Goal: Navigation & Orientation: Find specific page/section

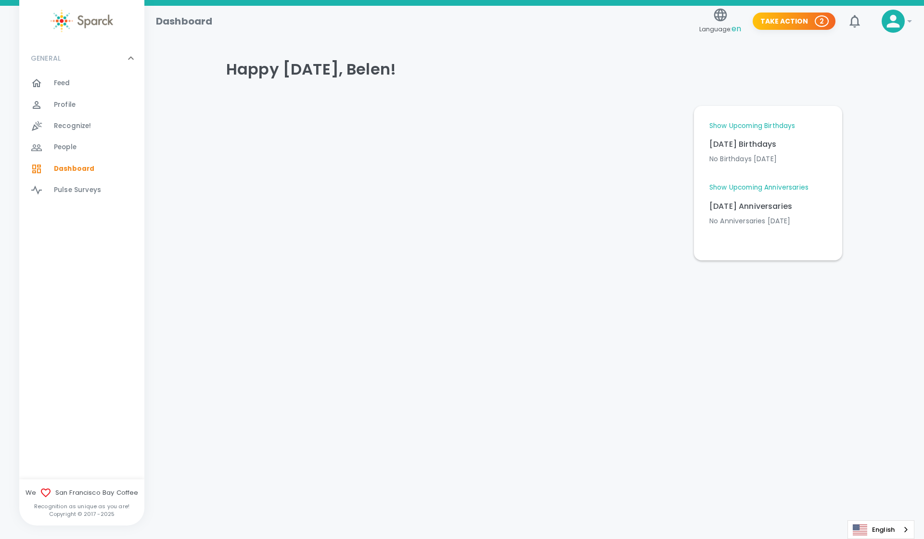
click at [54, 149] on span "People" at bounding box center [65, 147] width 23 height 10
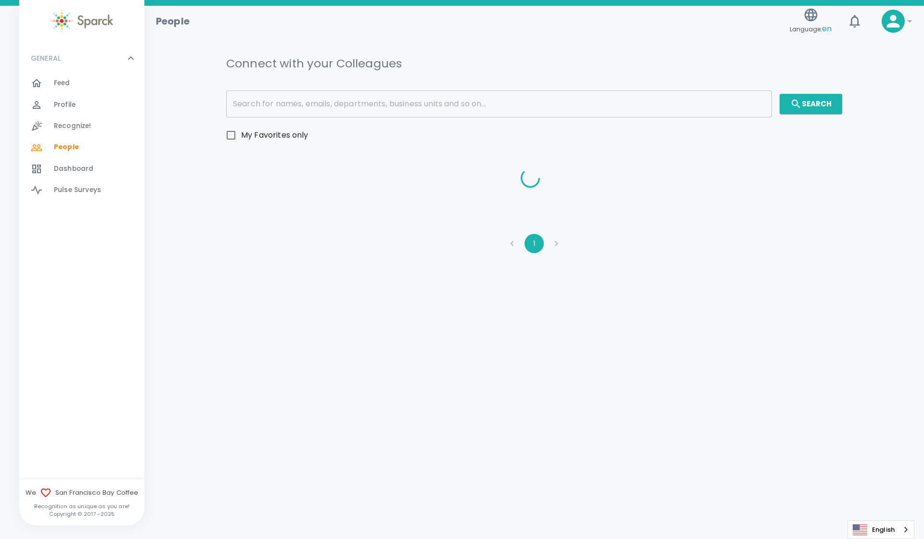
click at [61, 121] on span "Recognize! 0" at bounding box center [73, 125] width 38 height 13
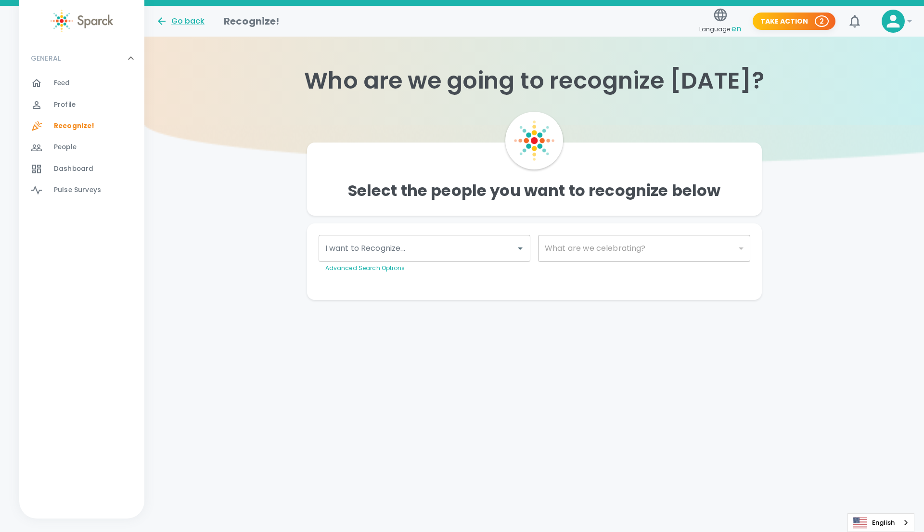
click at [63, 97] on div "Profile 0" at bounding box center [81, 104] width 125 height 21
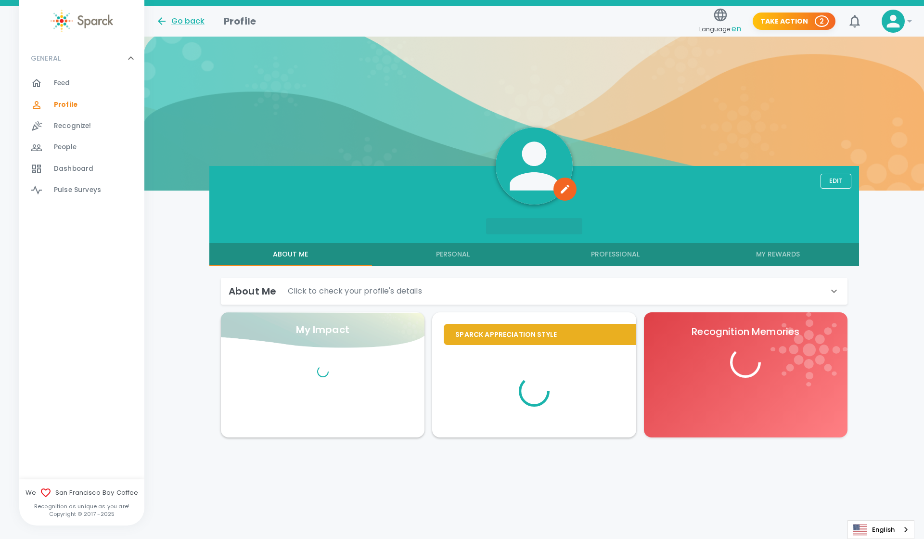
click at [64, 89] on span "Feed 0" at bounding box center [62, 82] width 16 height 13
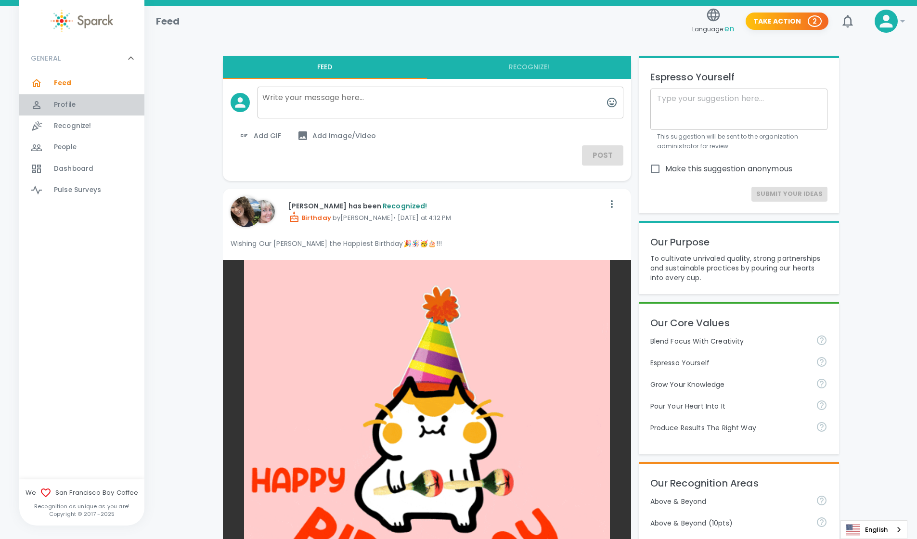
click at [71, 106] on span "Profile" at bounding box center [65, 105] width 22 height 10
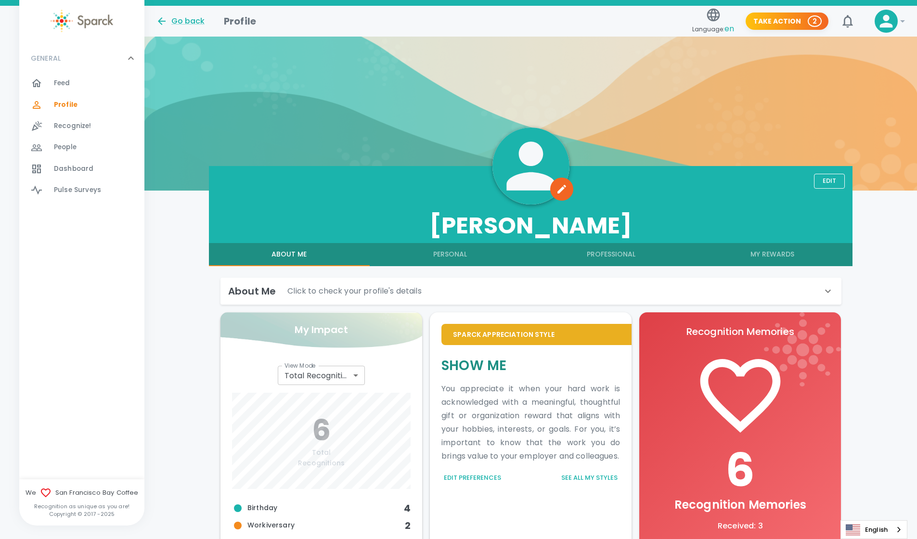
click at [66, 81] on span "Feed" at bounding box center [62, 83] width 16 height 10
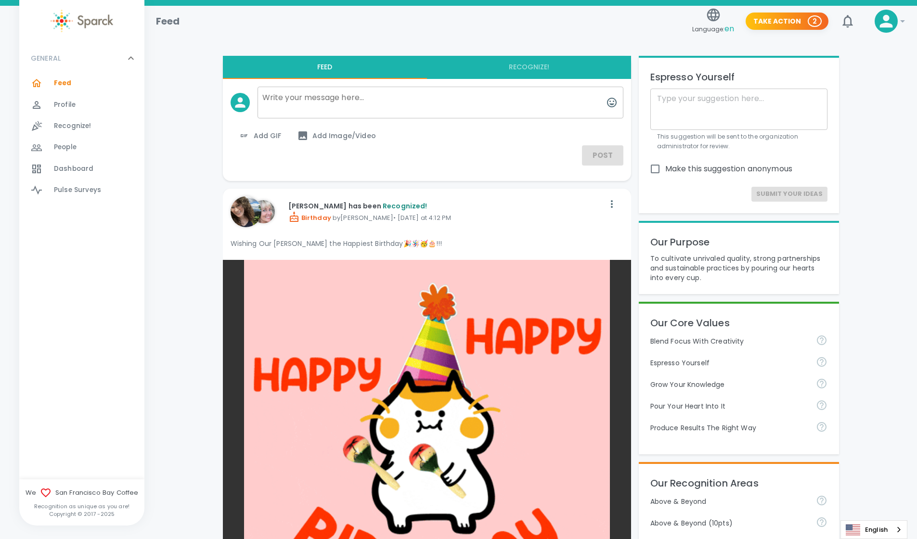
click at [63, 103] on span "Profile" at bounding box center [65, 105] width 22 height 10
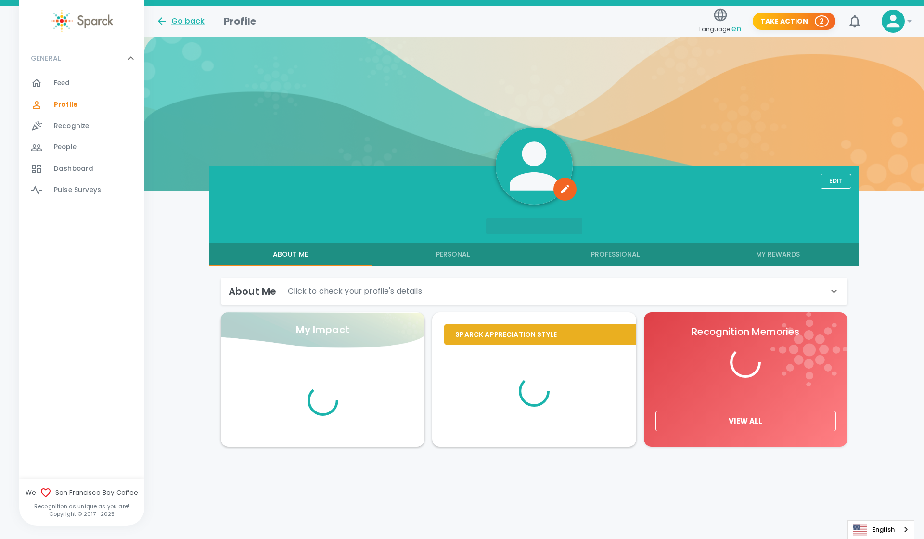
click at [72, 127] on span "Recognize!" at bounding box center [73, 126] width 38 height 10
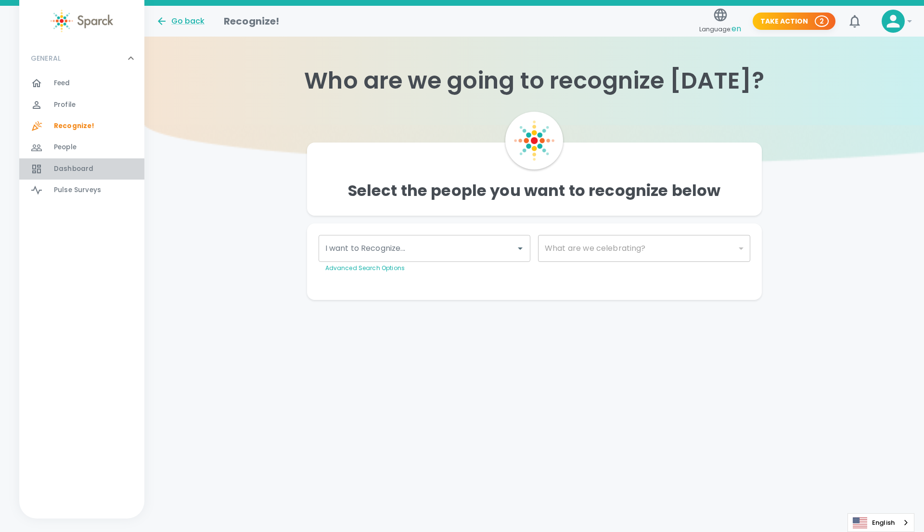
click at [81, 172] on span "Dashboard" at bounding box center [73, 169] width 39 height 10
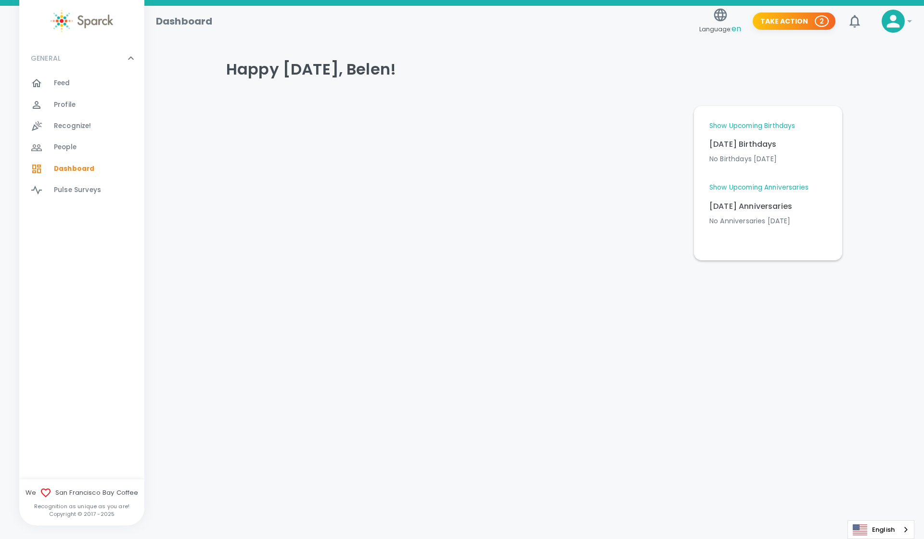
click at [757, 188] on link "Show Upcoming Anniversaries" at bounding box center [758, 188] width 99 height 10
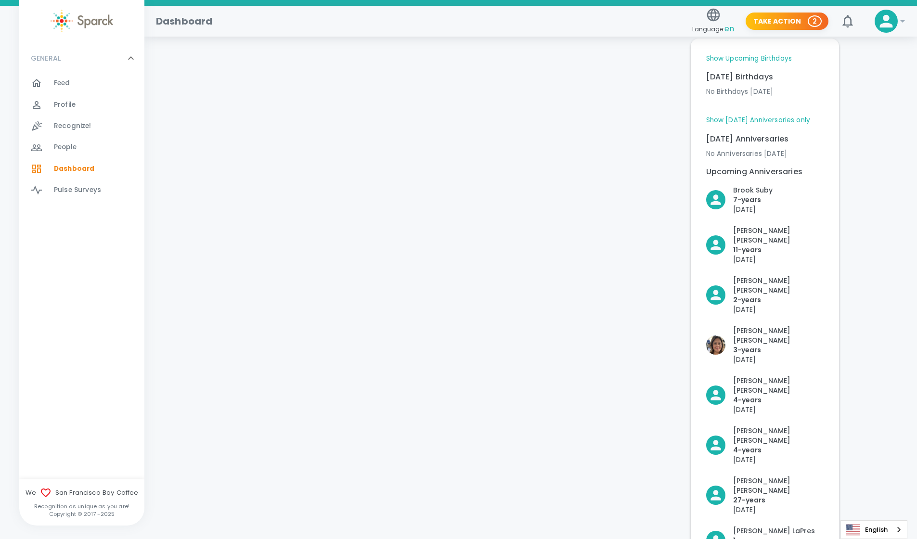
scroll to position [65, 0]
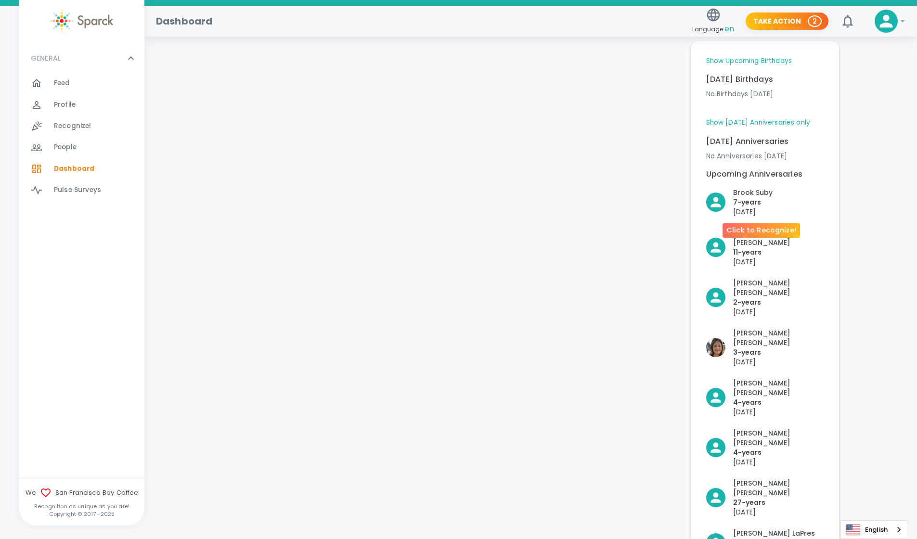
click at [756, 190] on p "[PERSON_NAME]" at bounding box center [752, 193] width 39 height 10
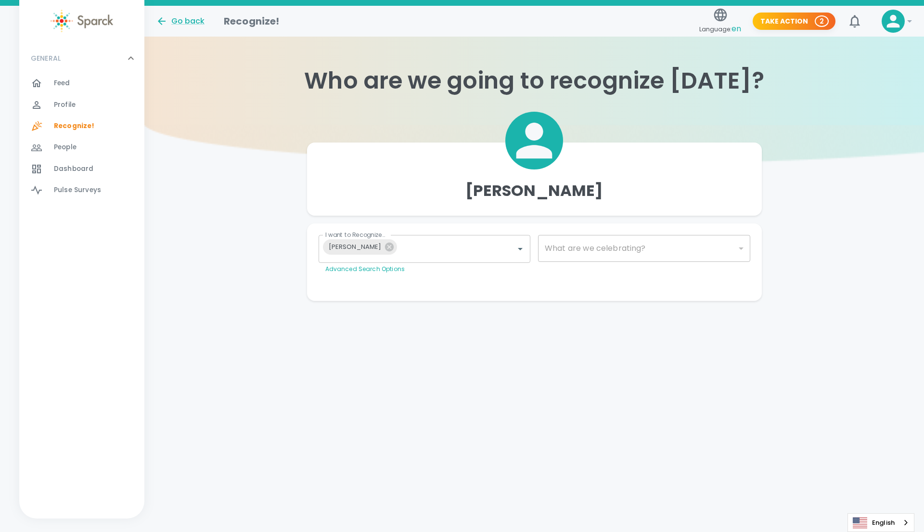
click at [72, 102] on span "Profile" at bounding box center [65, 105] width 22 height 10
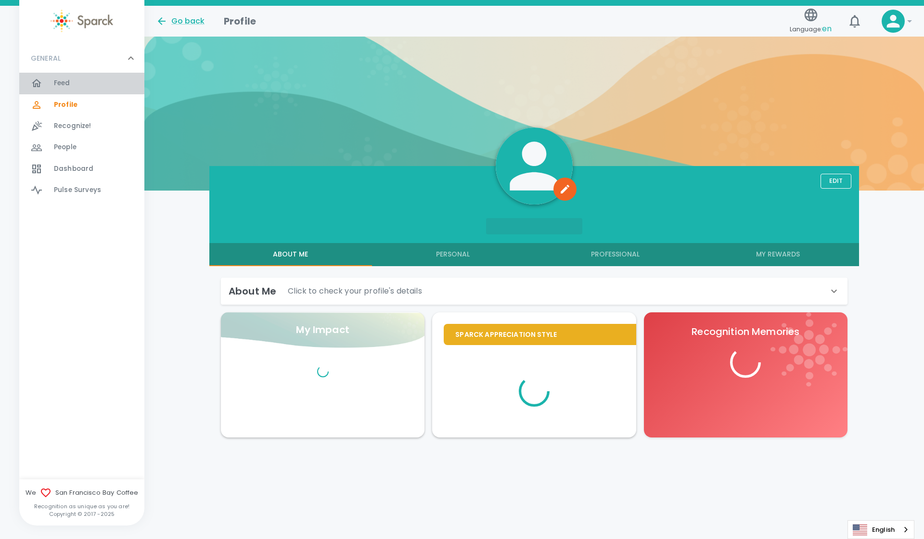
click at [72, 81] on div "Feed 0" at bounding box center [99, 82] width 90 height 13
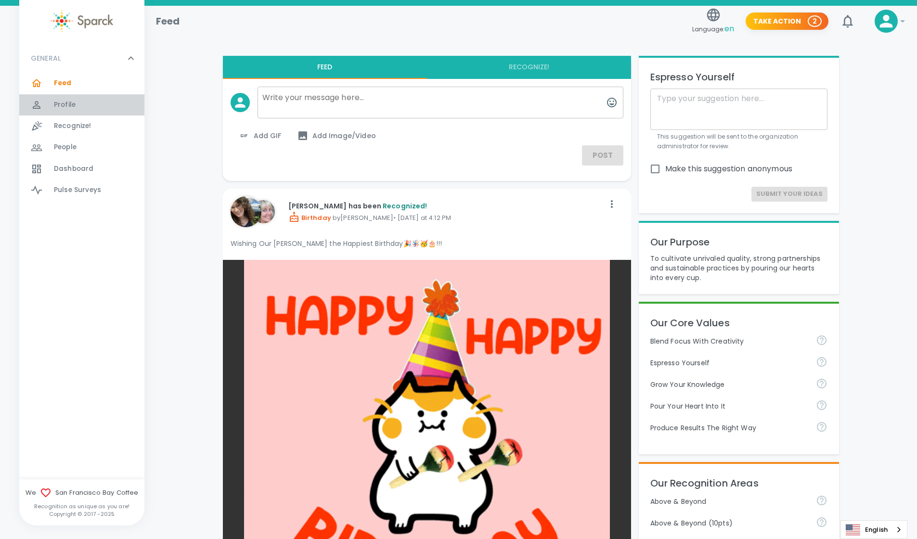
click at [73, 113] on div "Profile 0" at bounding box center [81, 104] width 125 height 21
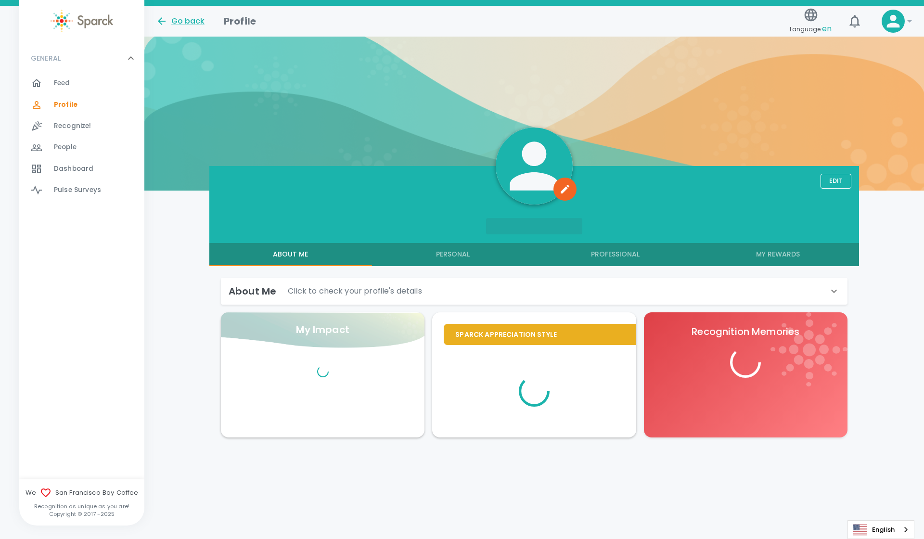
click at [76, 106] on div "Profile 0" at bounding box center [99, 104] width 90 height 13
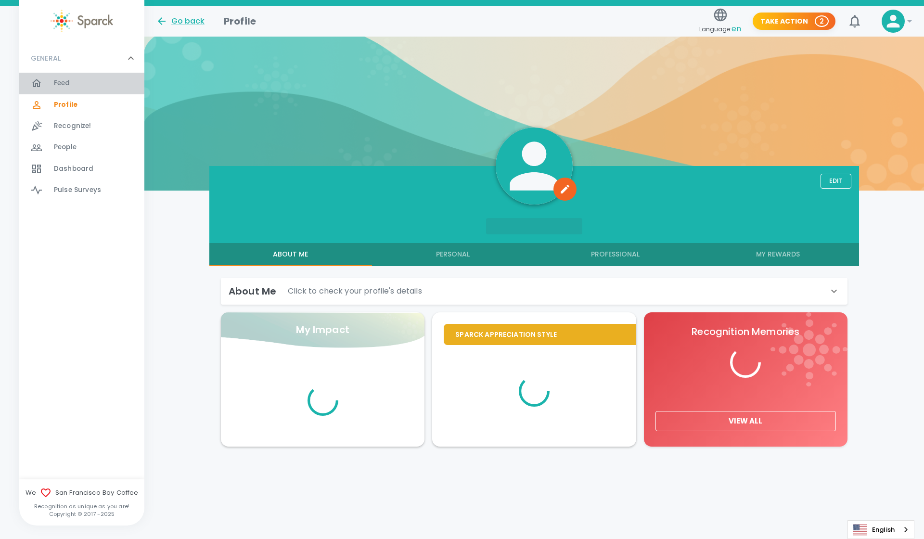
click at [60, 80] on span "Feed" at bounding box center [62, 83] width 16 height 10
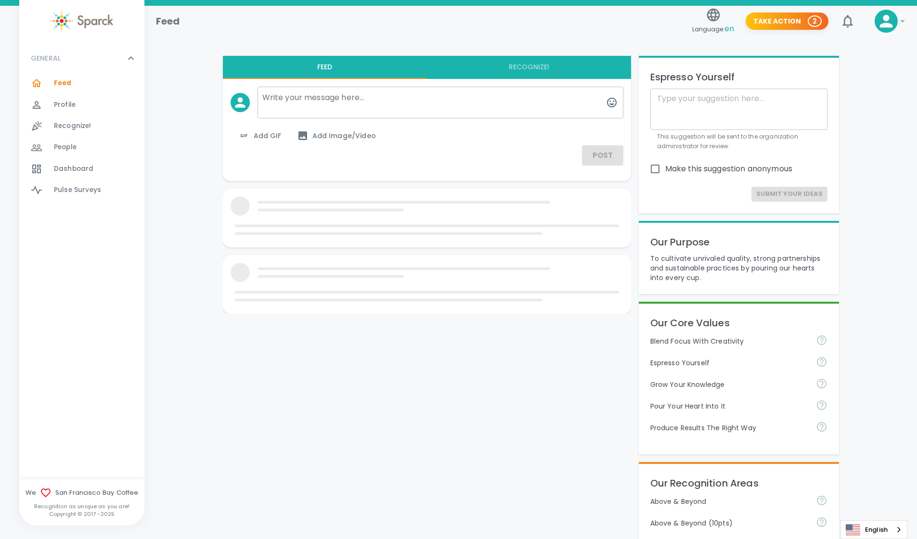
click at [32, 142] on icon at bounding box center [37, 148] width 12 height 12
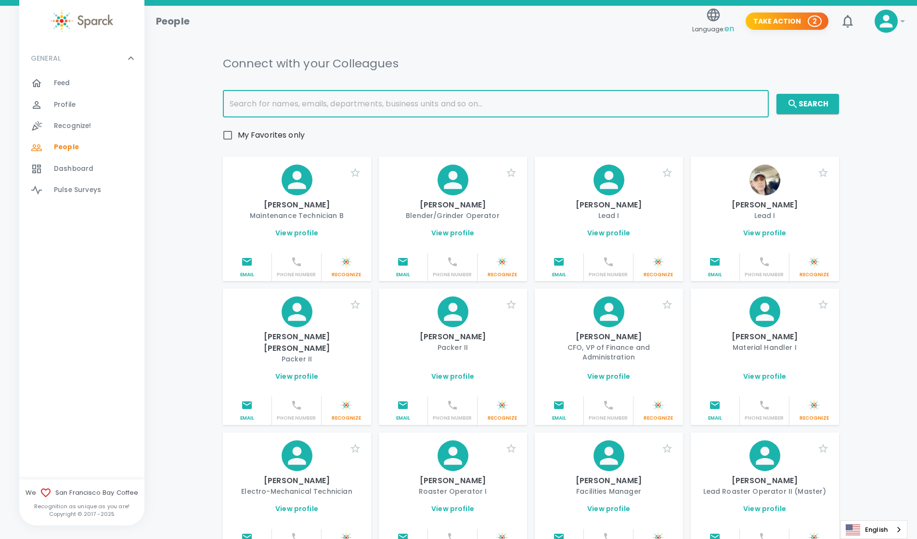
click at [398, 100] on input "text" at bounding box center [496, 103] width 546 height 27
type input "brook"
click at [822, 107] on button "Search" at bounding box center [807, 104] width 63 height 20
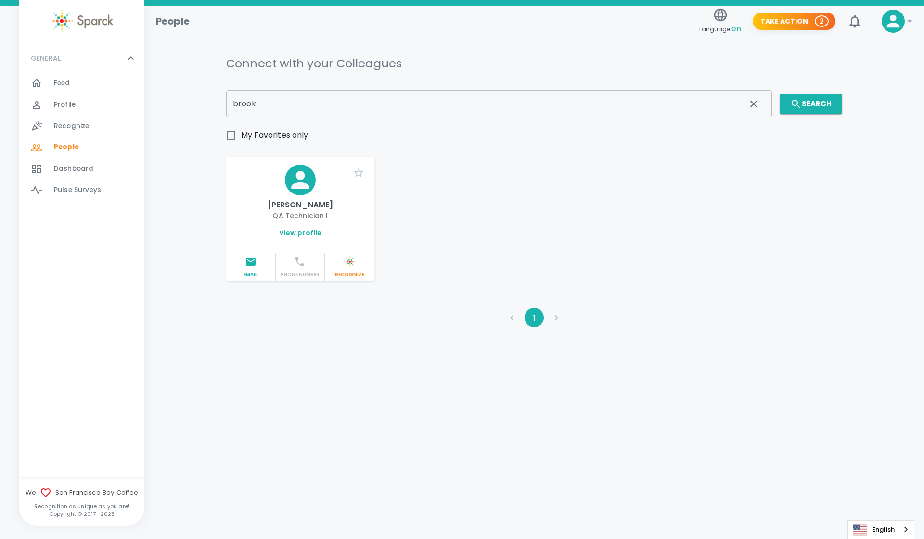
click at [304, 229] on link "View profile" at bounding box center [300, 233] width 43 height 10
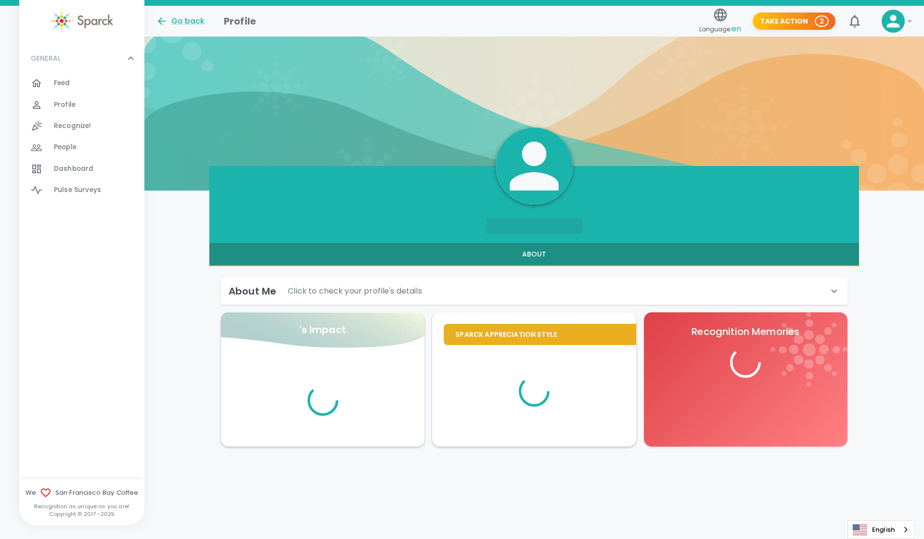
click at [765, 297] on div "About Me Click to check your profile's details" at bounding box center [528, 290] width 599 height 15
